Goal: Information Seeking & Learning: Learn about a topic

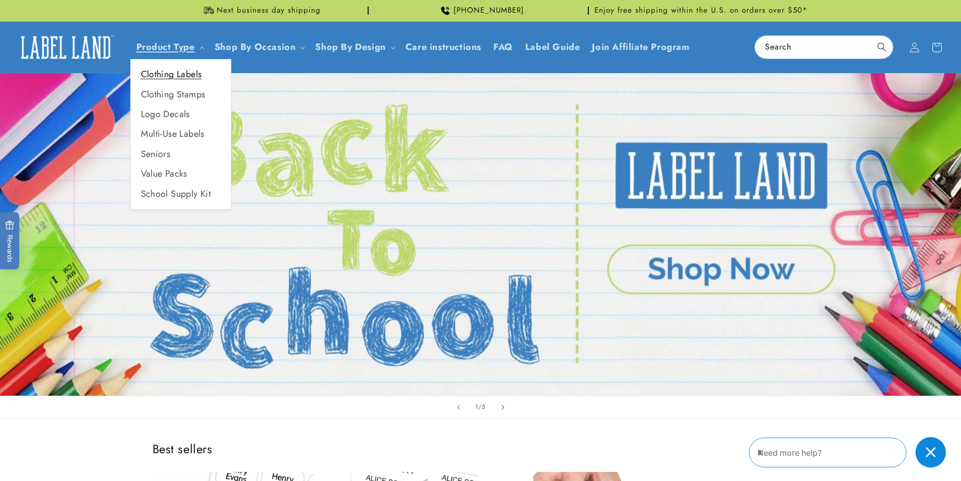
click at [187, 72] on link "Clothing Labels" at bounding box center [181, 75] width 100 height 20
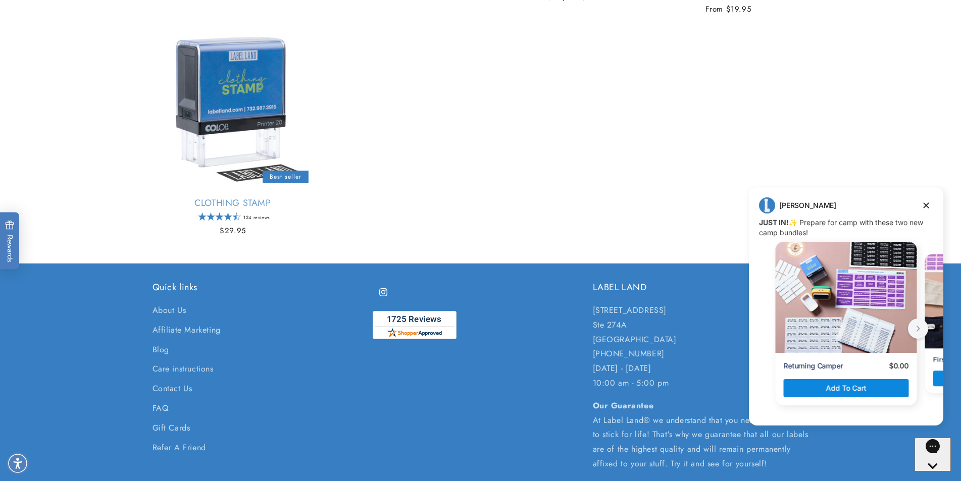
scroll to position [998, 0]
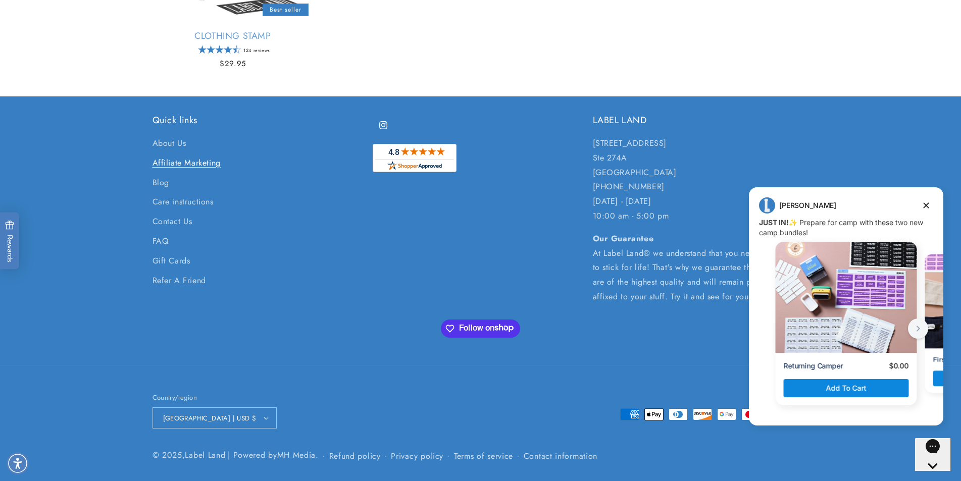
click at [176, 165] on link "Affiliate Marketing" at bounding box center [186, 163] width 68 height 20
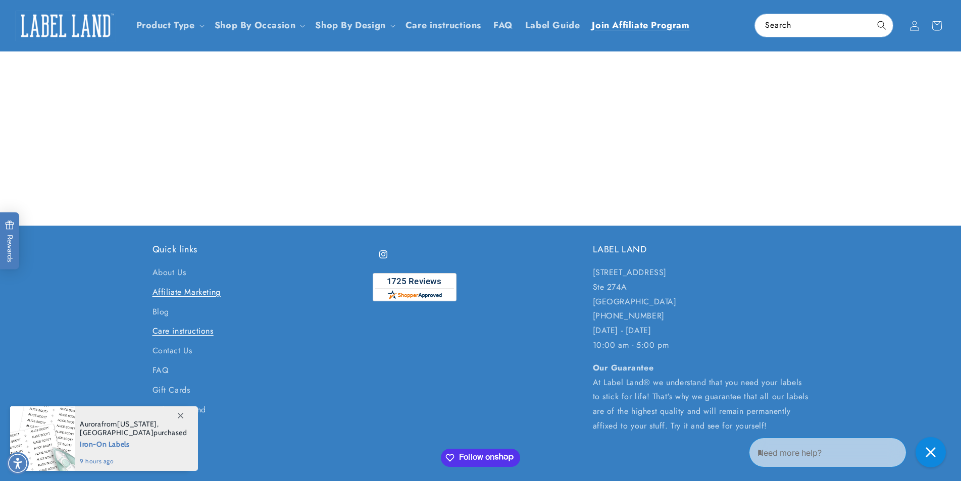
scroll to position [1111, 0]
